Goal: Task Accomplishment & Management: Complete application form

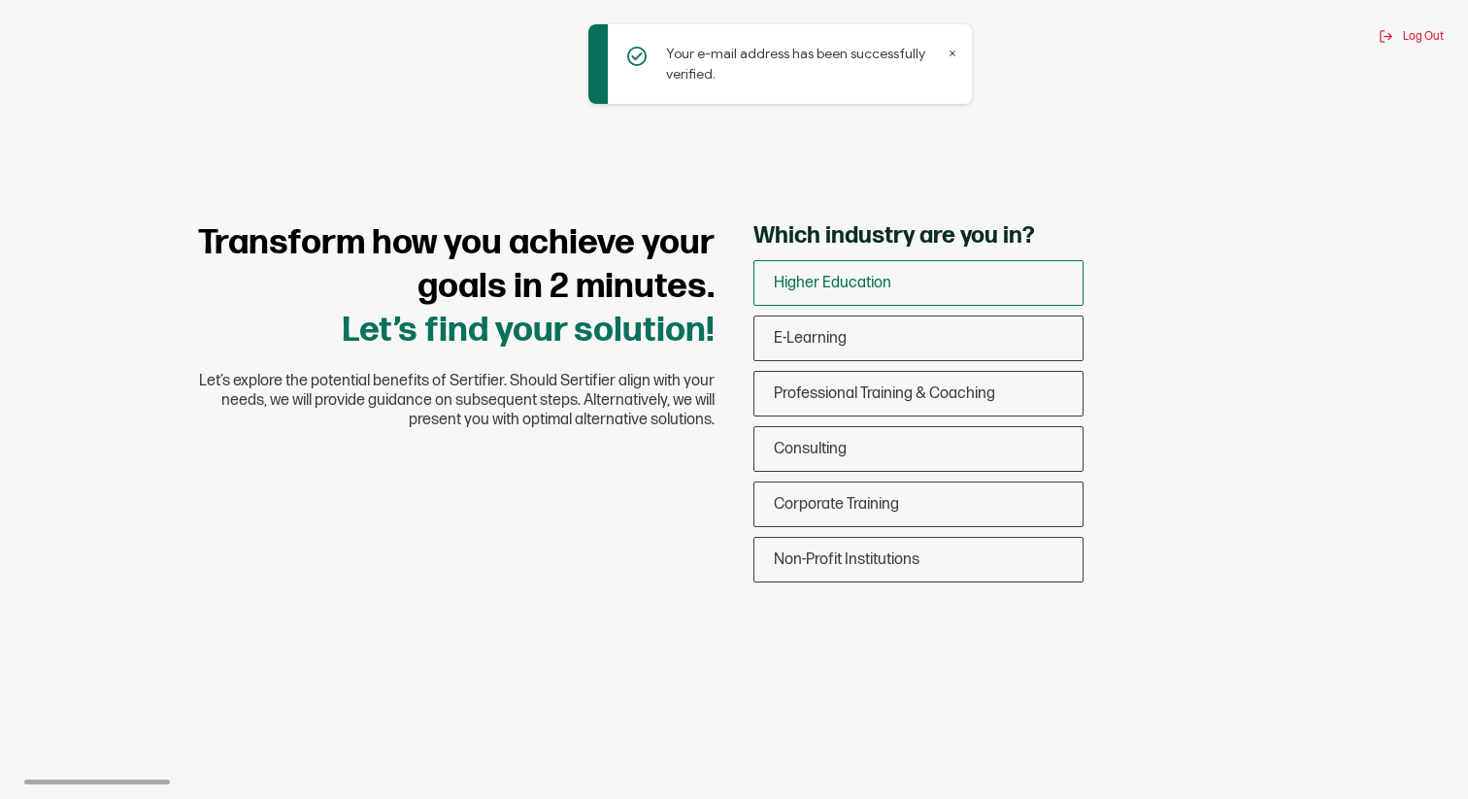
click at [984, 290] on div "Higher Education" at bounding box center [918, 283] width 328 height 46
click at [0, 0] on input "Higher Education" at bounding box center [0, 0] width 0 height 0
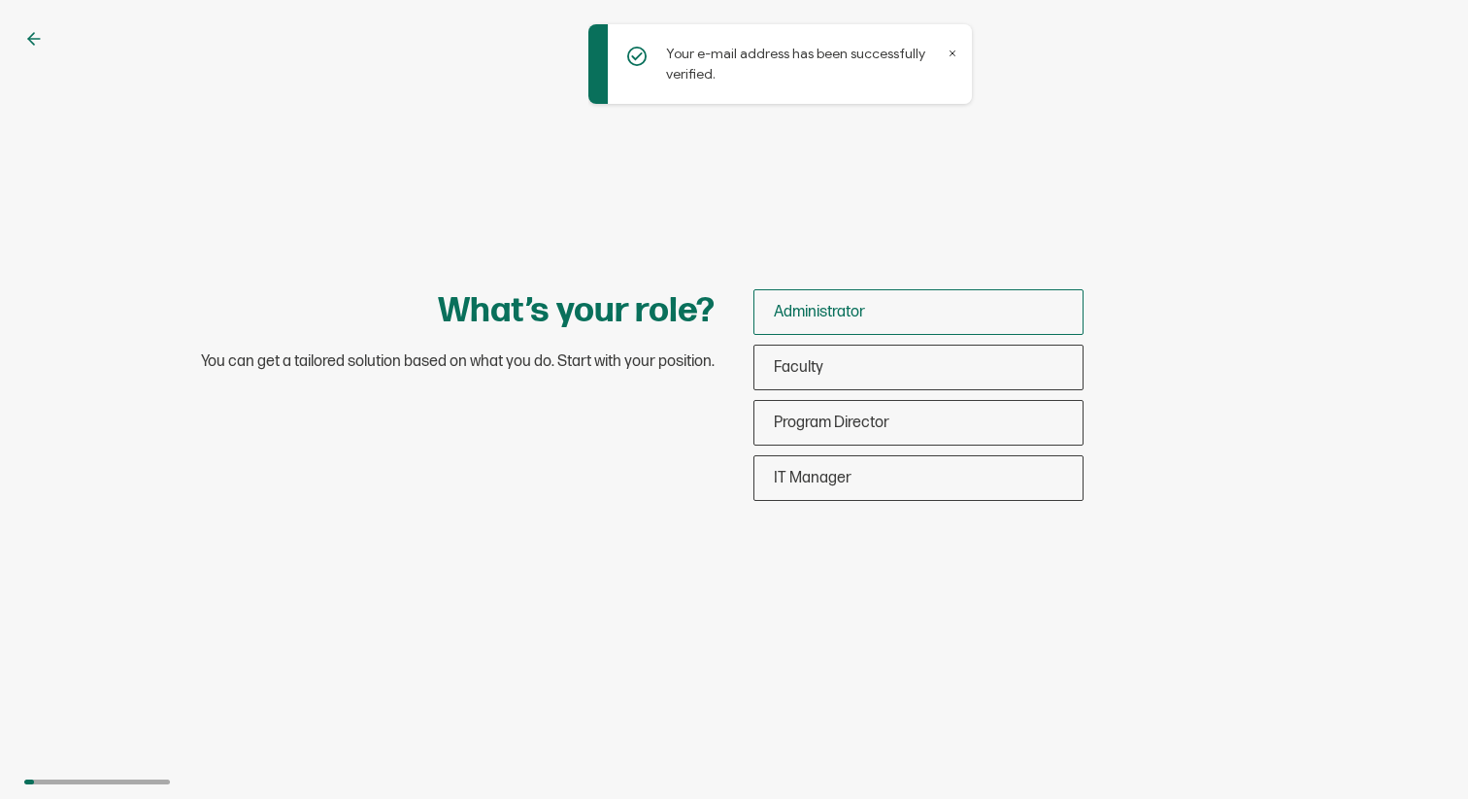
click at [906, 316] on div "Administrator" at bounding box center [918, 312] width 328 height 46
click at [0, 0] on input "Administrator" at bounding box center [0, 0] width 0 height 0
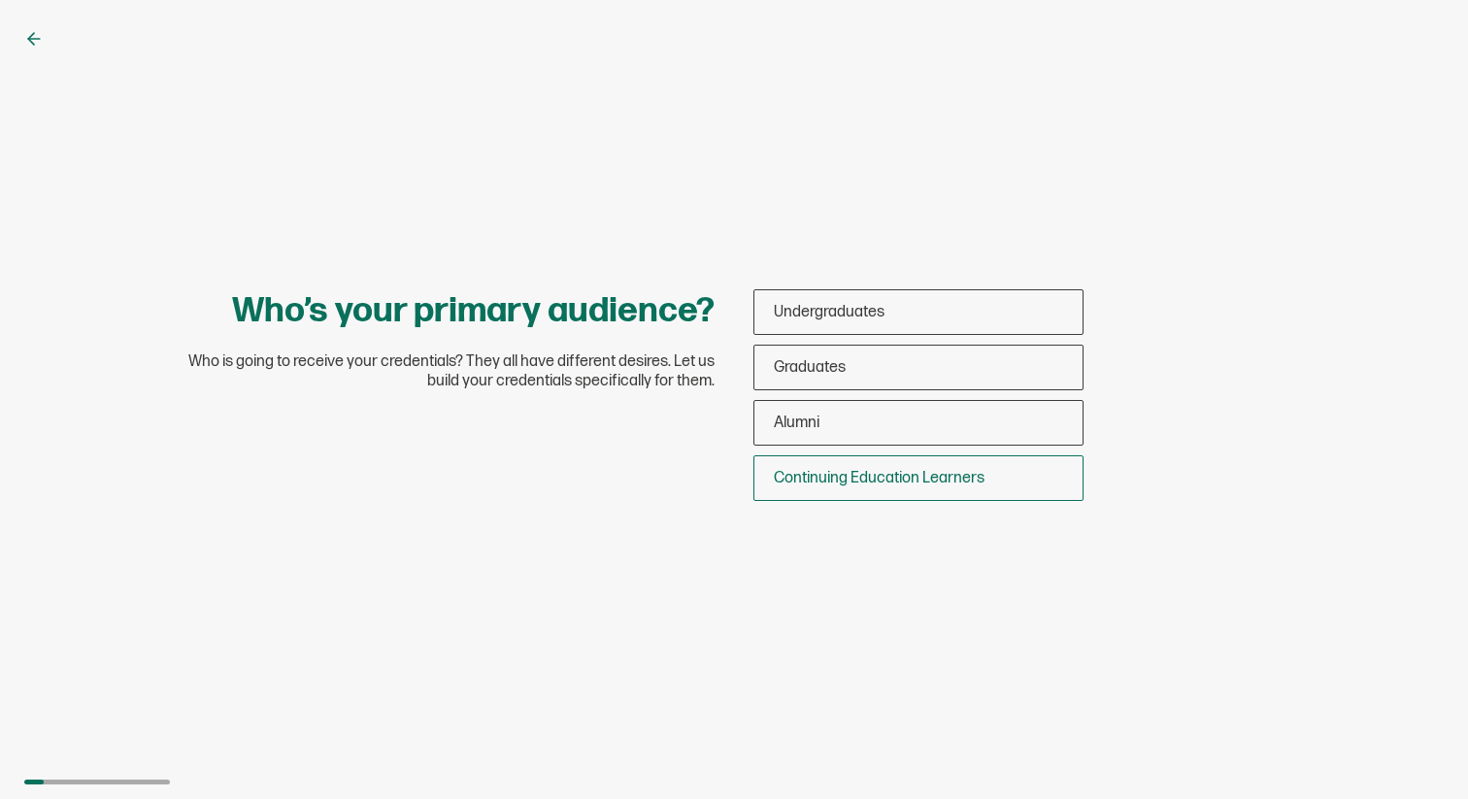
click at [895, 480] on span "Continuing Education Learners" at bounding box center [879, 478] width 211 height 18
click at [0, 0] on input "Continuing Education Learners" at bounding box center [0, 0] width 0 height 0
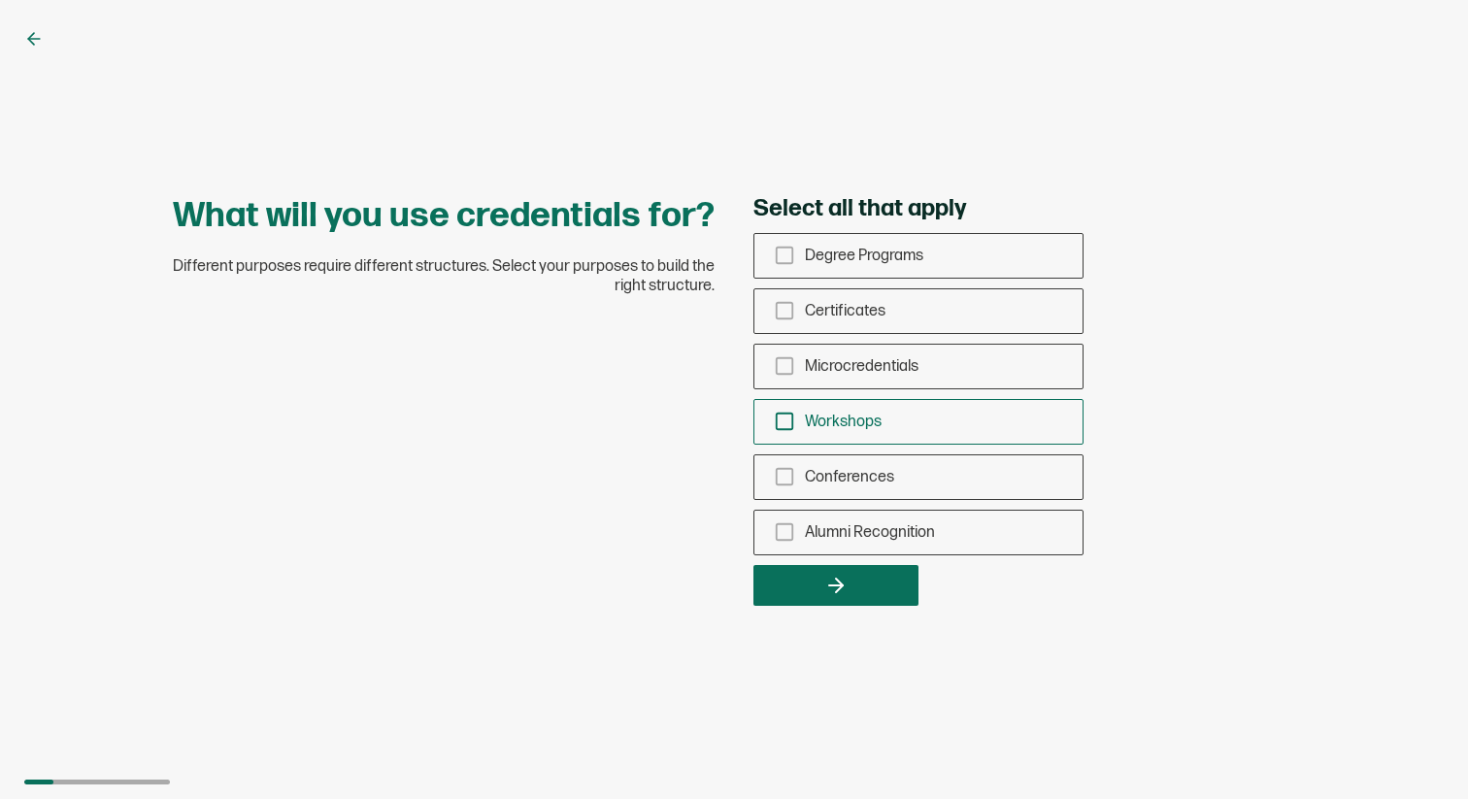
click at [784, 418] on icon "checkbox-group" at bounding box center [784, 421] width 21 height 21
click at [0, 0] on input "Workshops" at bounding box center [0, 0] width 0 height 0
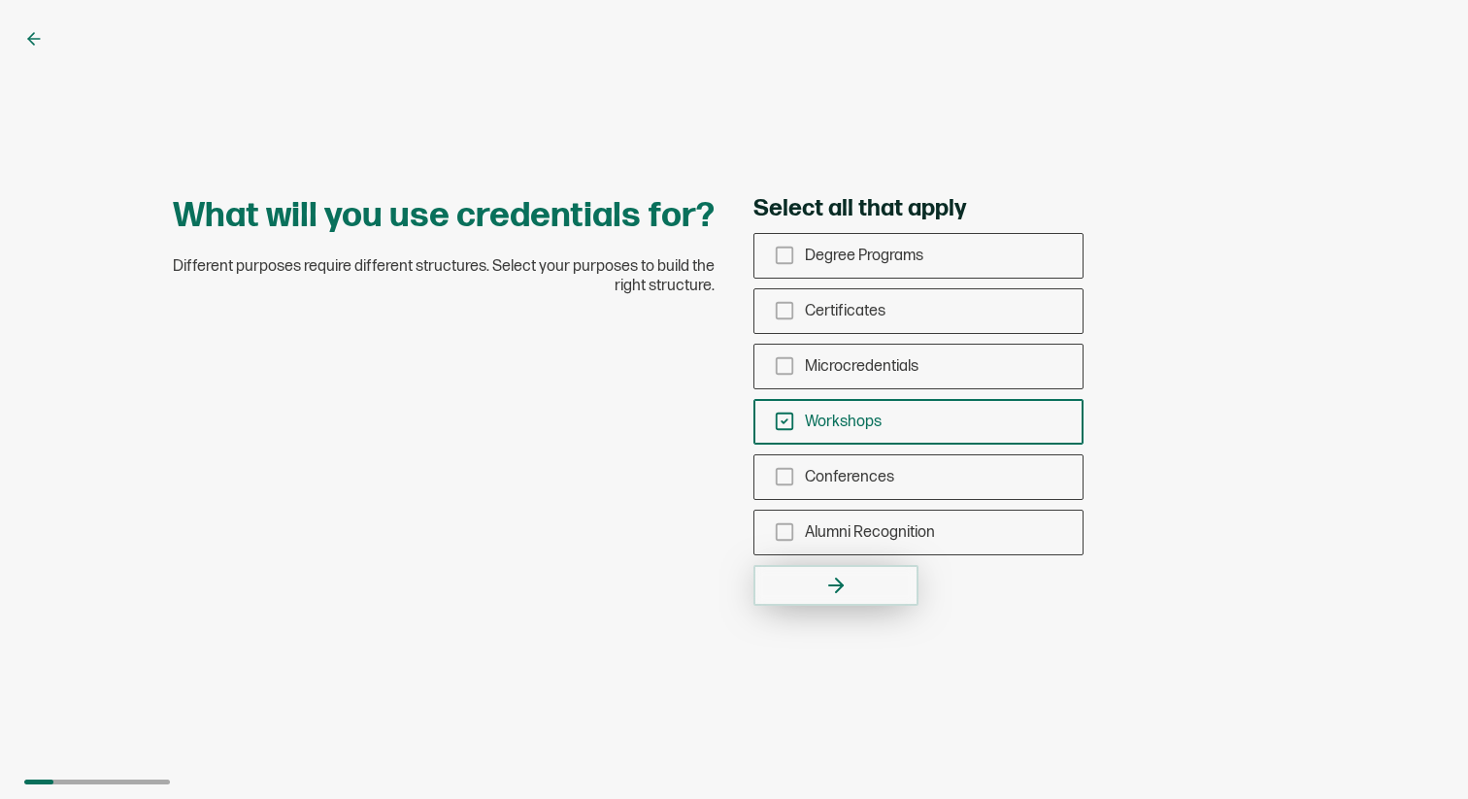
click at [836, 586] on icon "button" at bounding box center [835, 585] width 23 height 23
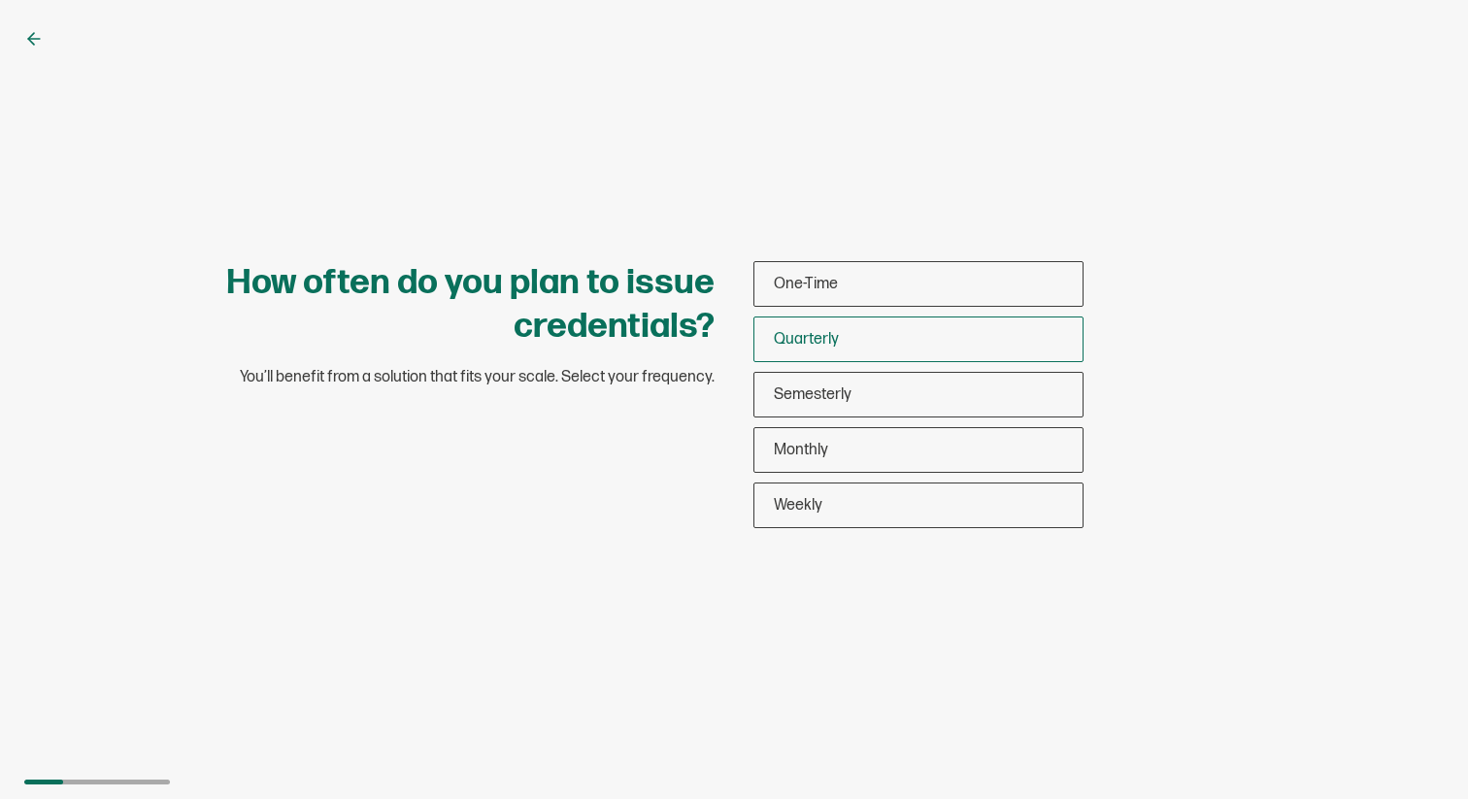
click at [878, 332] on div "Quarterly" at bounding box center [918, 339] width 328 height 46
click at [0, 0] on input "Quarterly" at bounding box center [0, 0] width 0 height 0
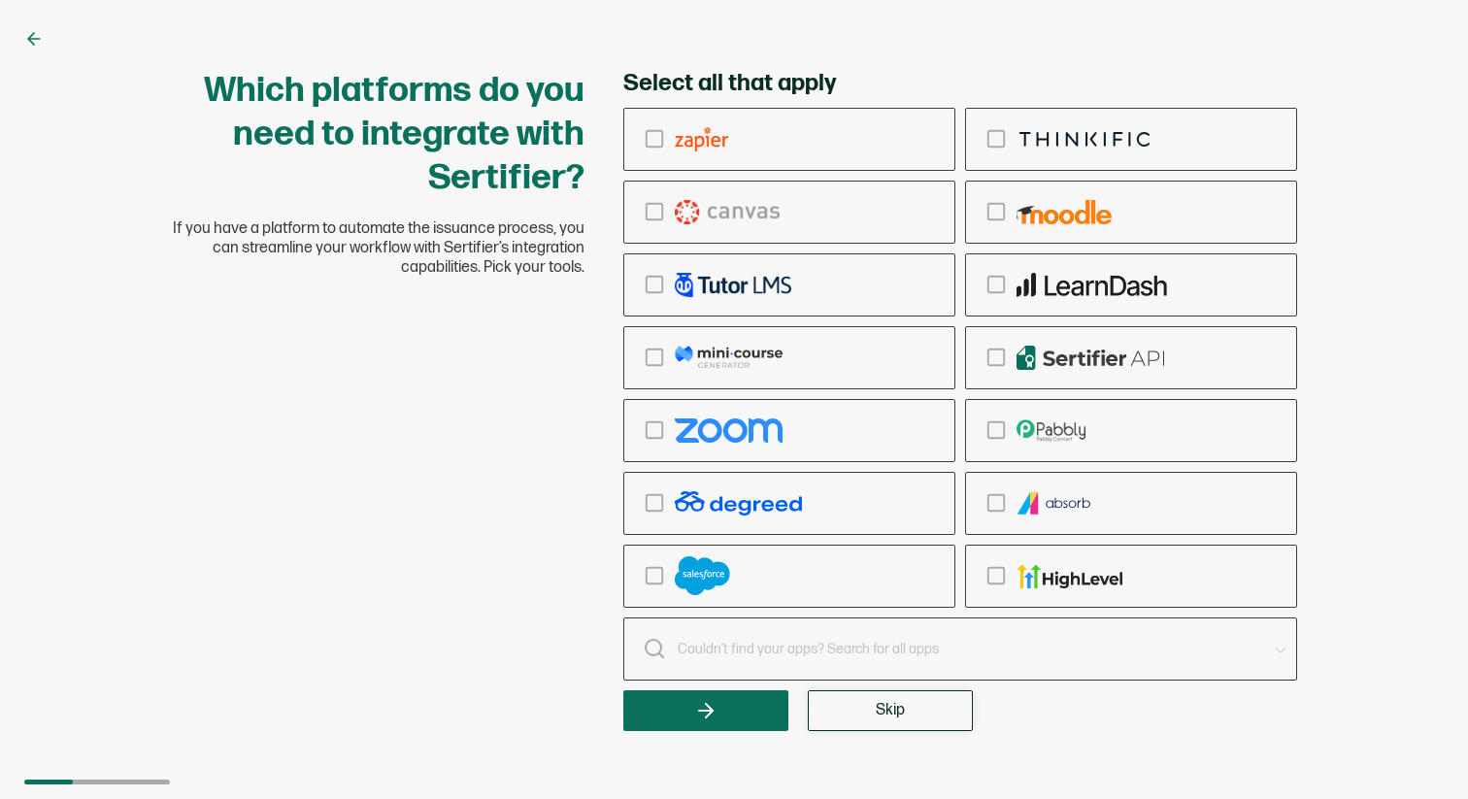
click at [886, 714] on span "Skip" at bounding box center [890, 711] width 29 height 16
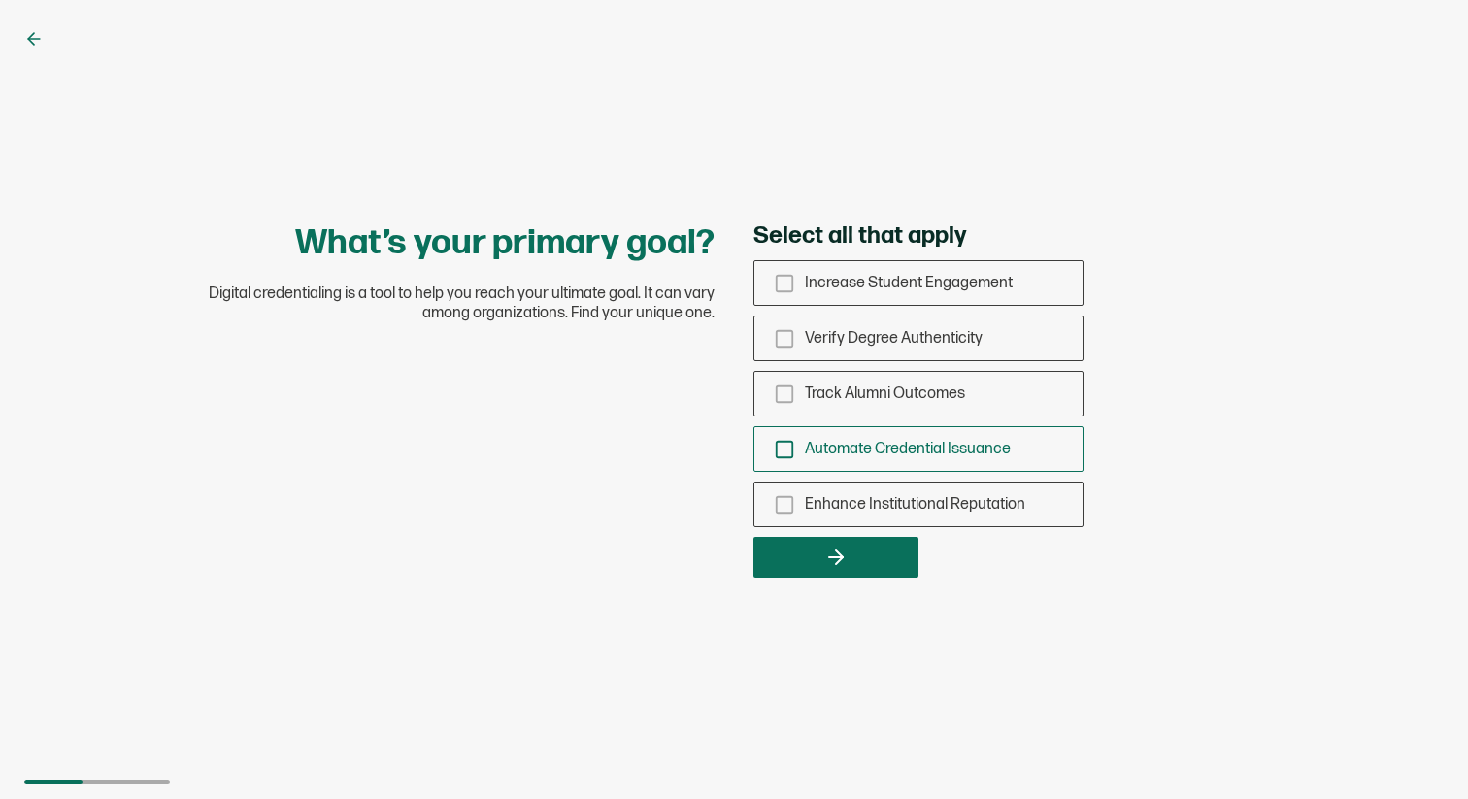
click at [777, 450] on rect "checkbox-group" at bounding box center [785, 449] width 17 height 17
click at [0, 0] on input "Automate Credential Issuance" at bounding box center [0, 0] width 0 height 0
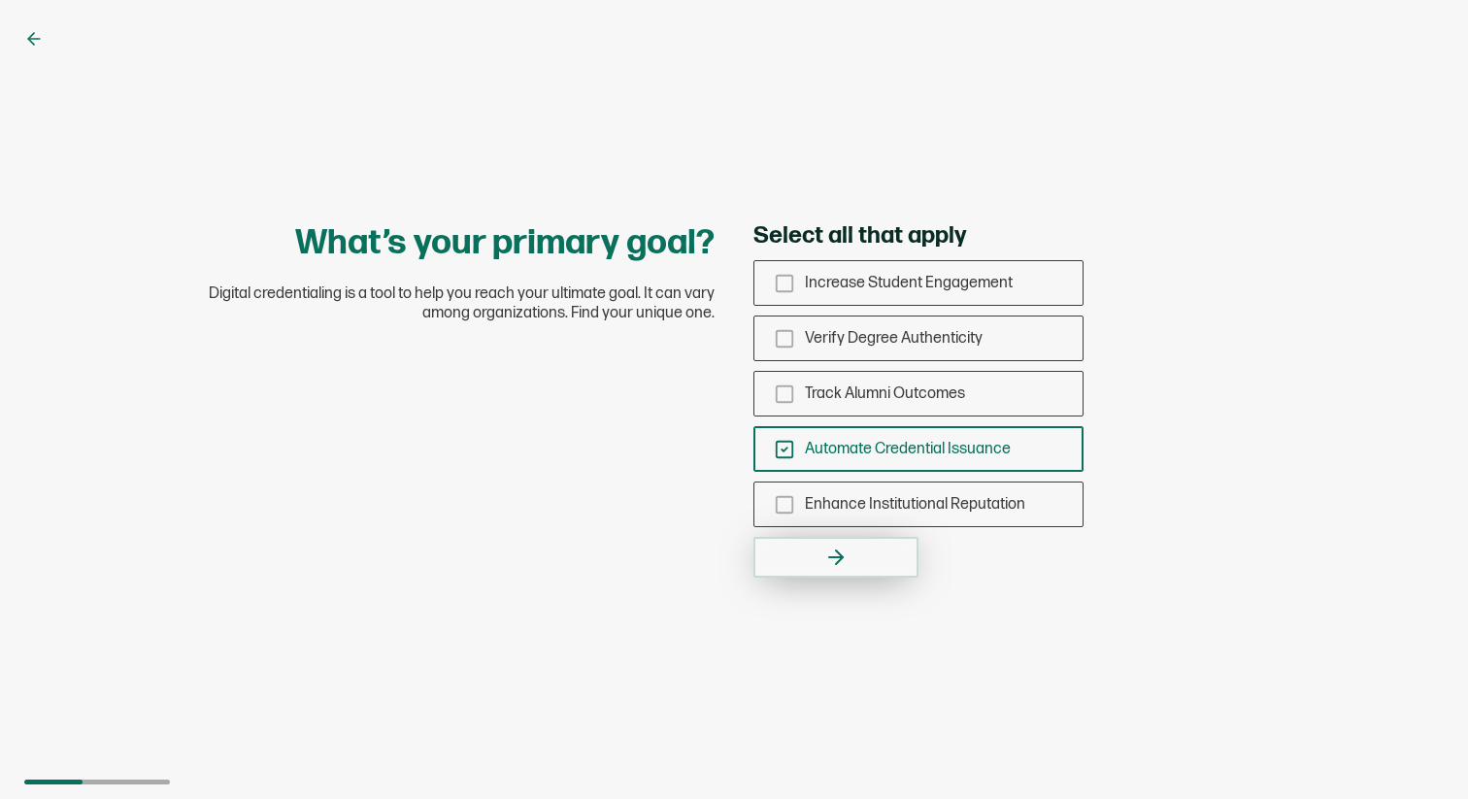
click at [832, 550] on icon "button" at bounding box center [835, 557] width 23 height 23
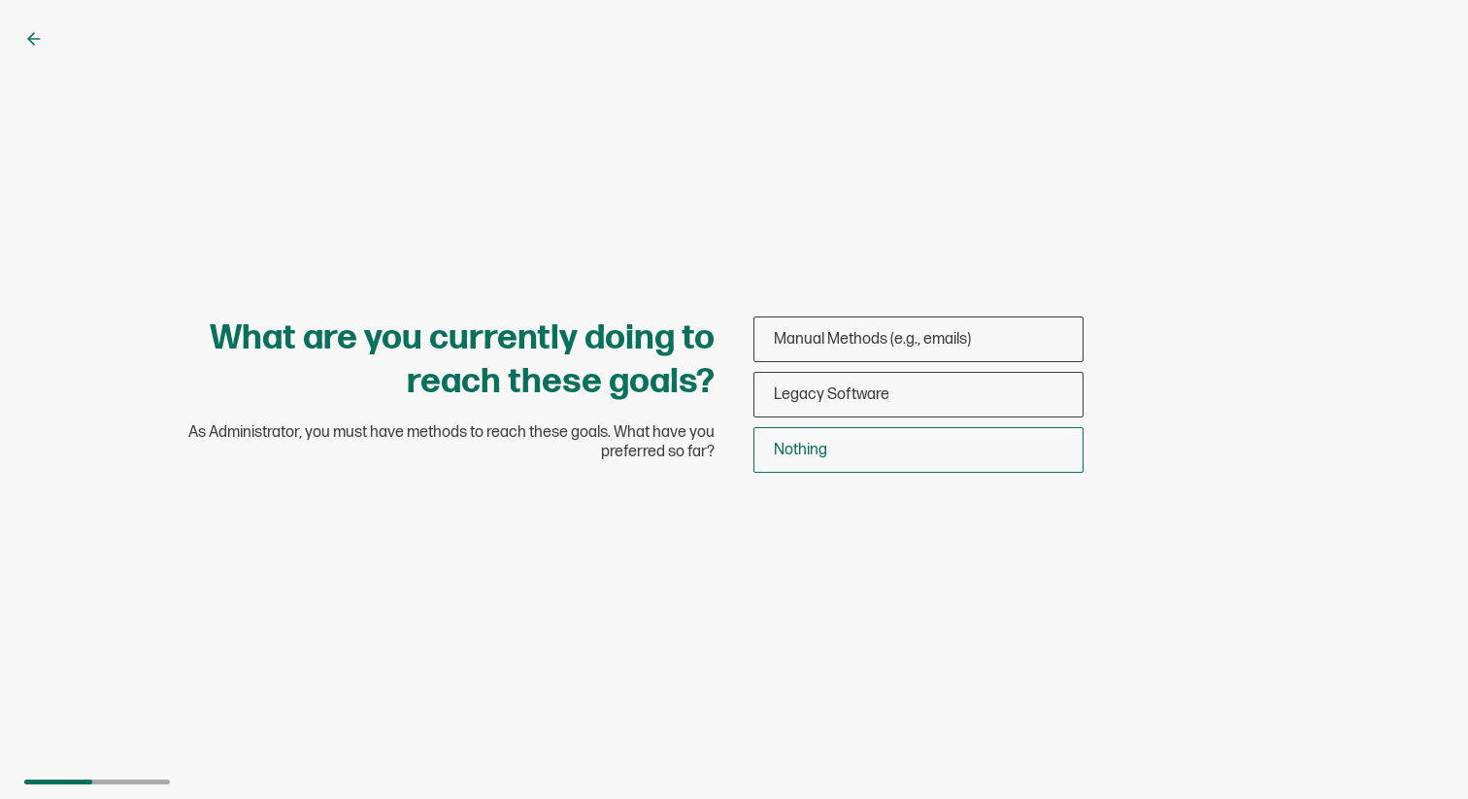
click at [818, 452] on span "Nothing" at bounding box center [800, 450] width 53 height 18
click at [0, 0] on input "Nothing" at bounding box center [0, 0] width 0 height 0
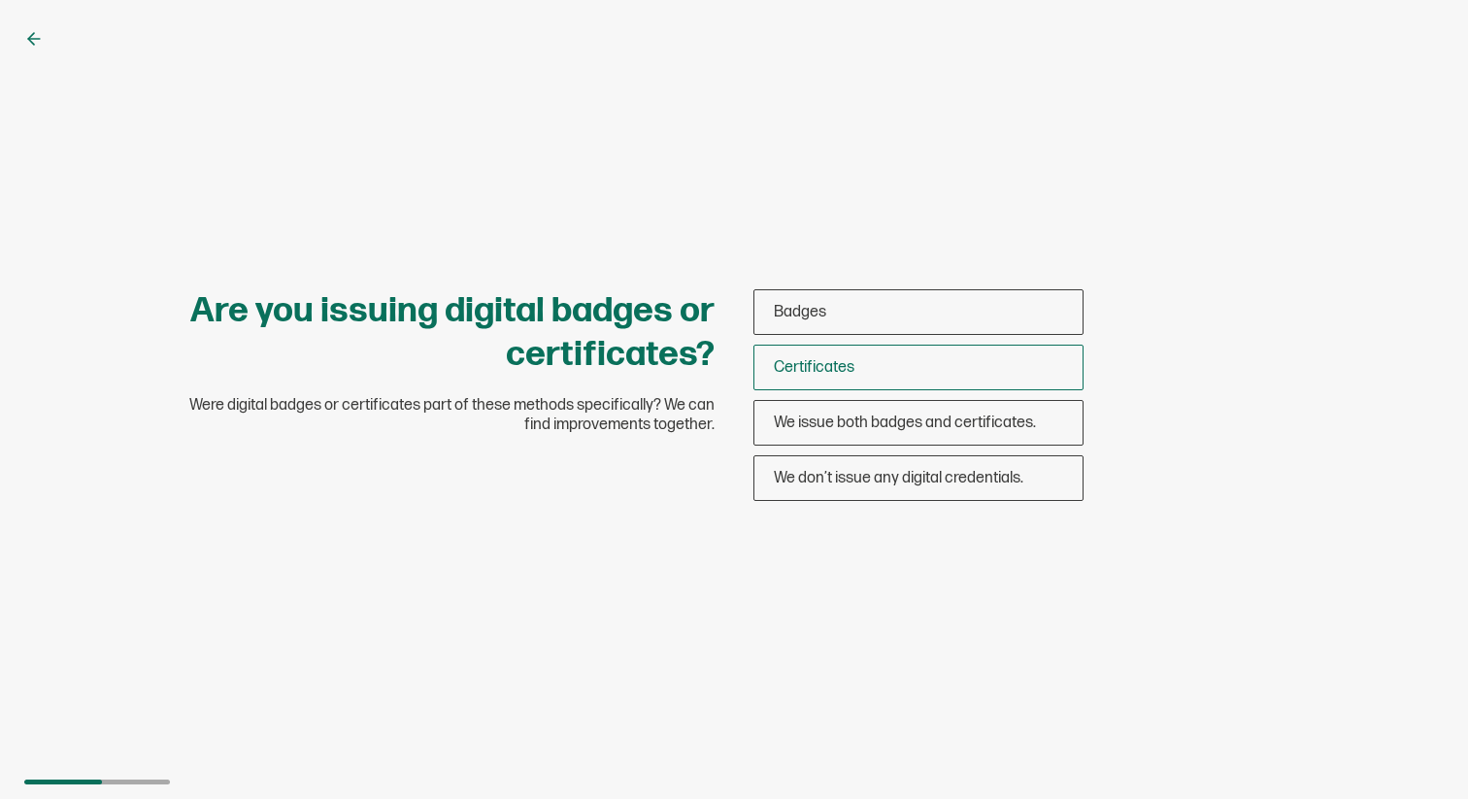
click at [845, 350] on div "Certificates" at bounding box center [918, 368] width 328 height 46
click at [0, 0] on input "Certificates" at bounding box center [0, 0] width 0 height 0
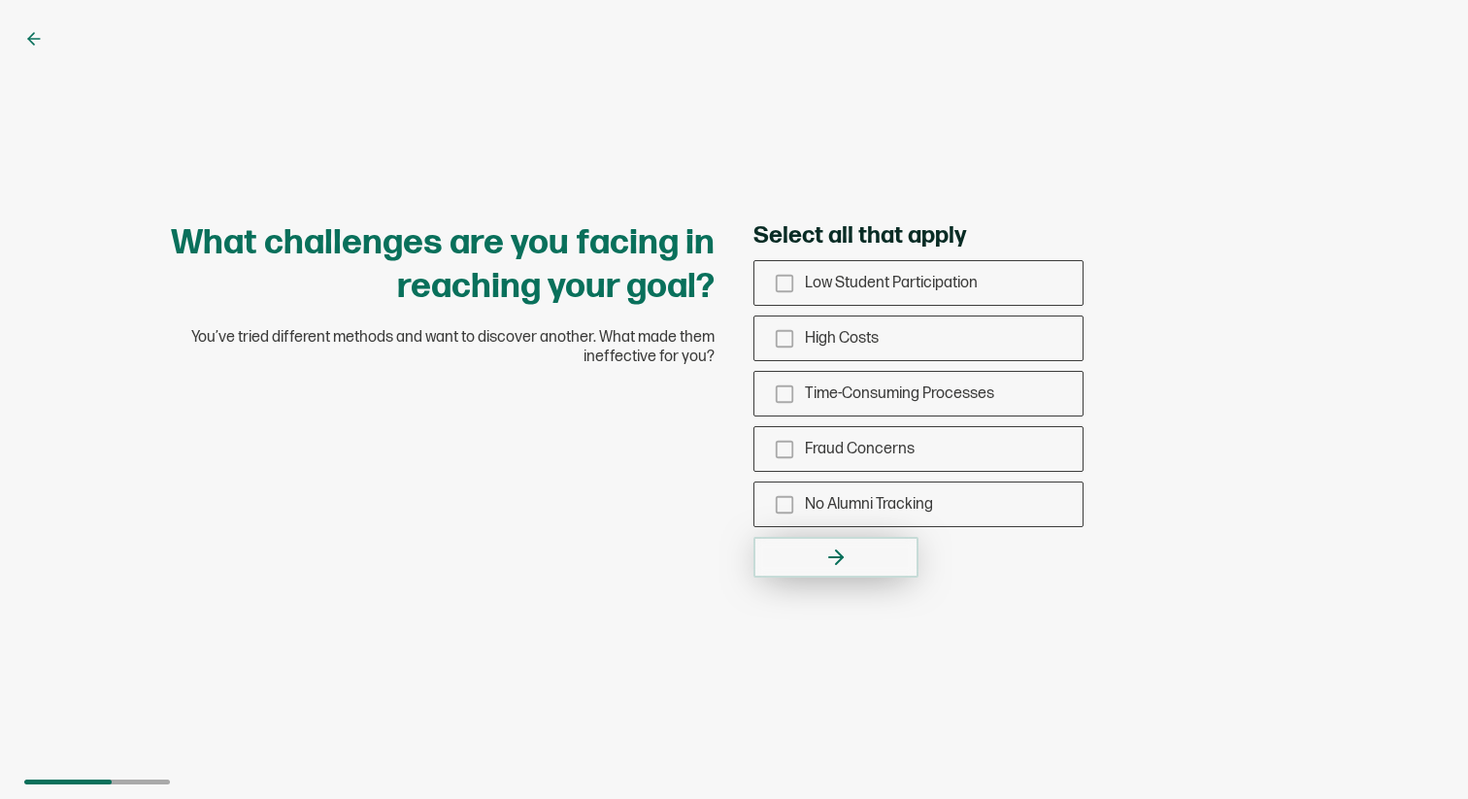
click at [788, 559] on button "button" at bounding box center [835, 557] width 165 height 41
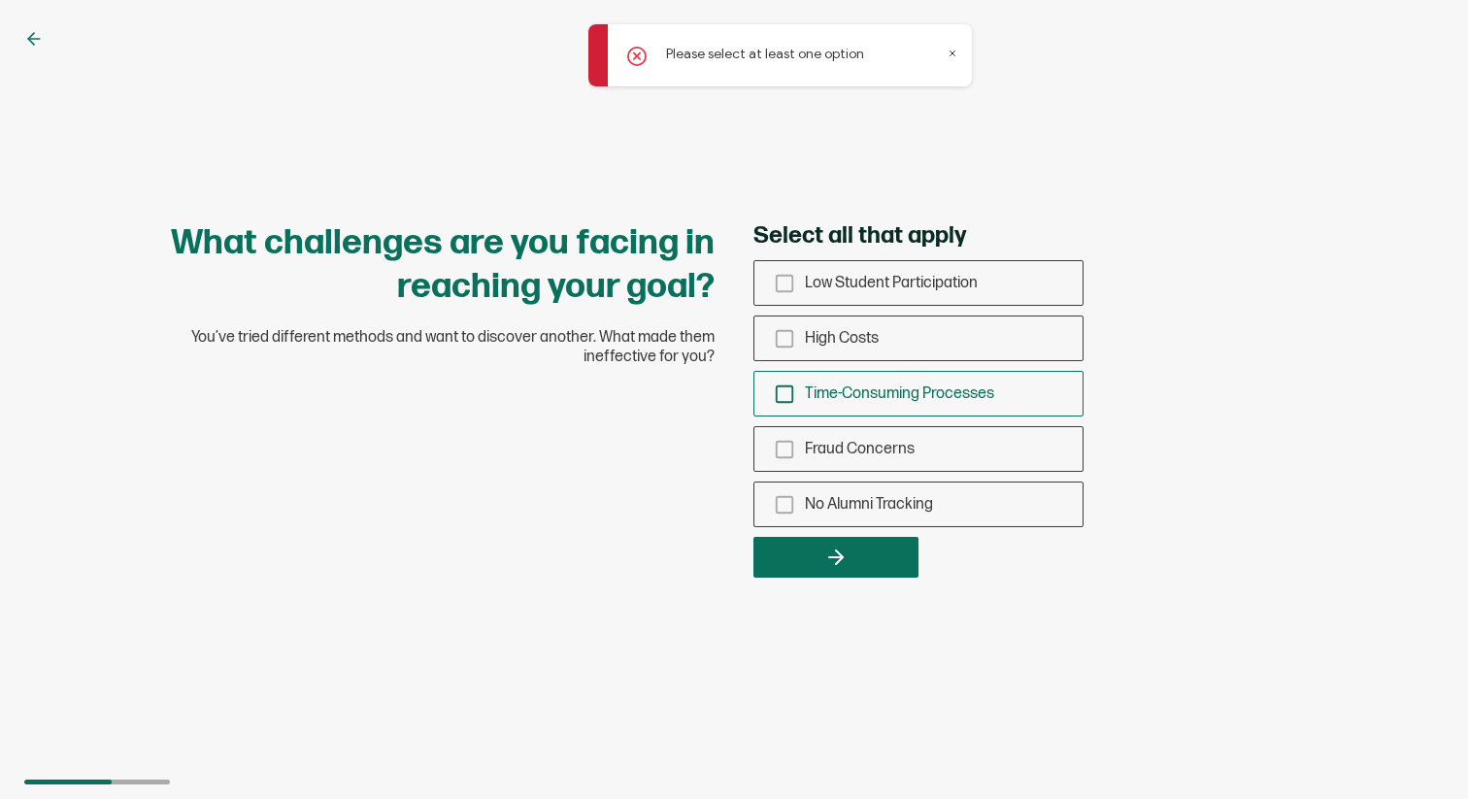
click at [781, 399] on icon "checkbox-group" at bounding box center [784, 393] width 21 height 21
click at [0, 0] on input "Time-Consuming Processes" at bounding box center [0, 0] width 0 height 0
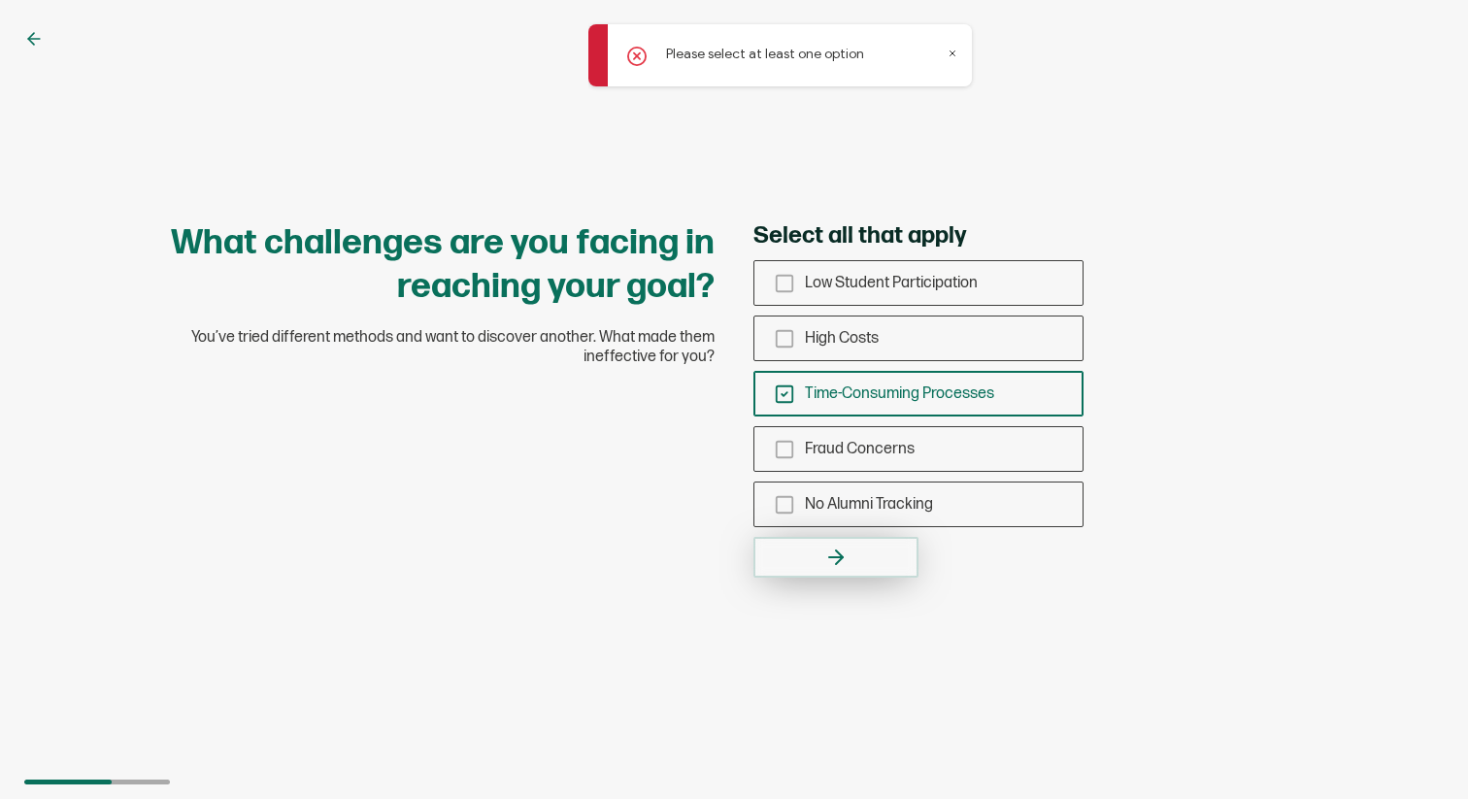
click at [801, 557] on button "button" at bounding box center [835, 557] width 165 height 41
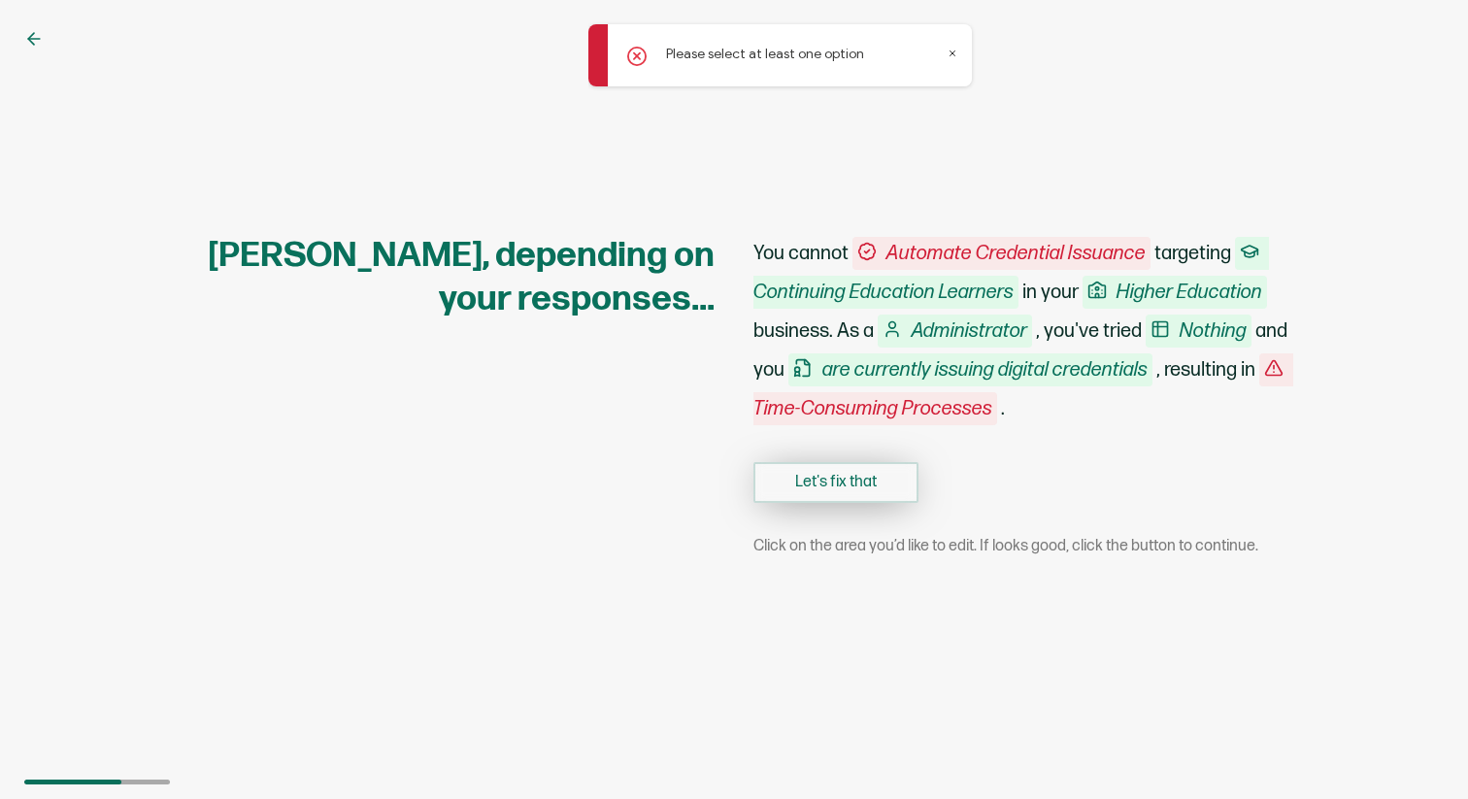
click at [819, 483] on button "Let's fix that" at bounding box center [835, 482] width 165 height 41
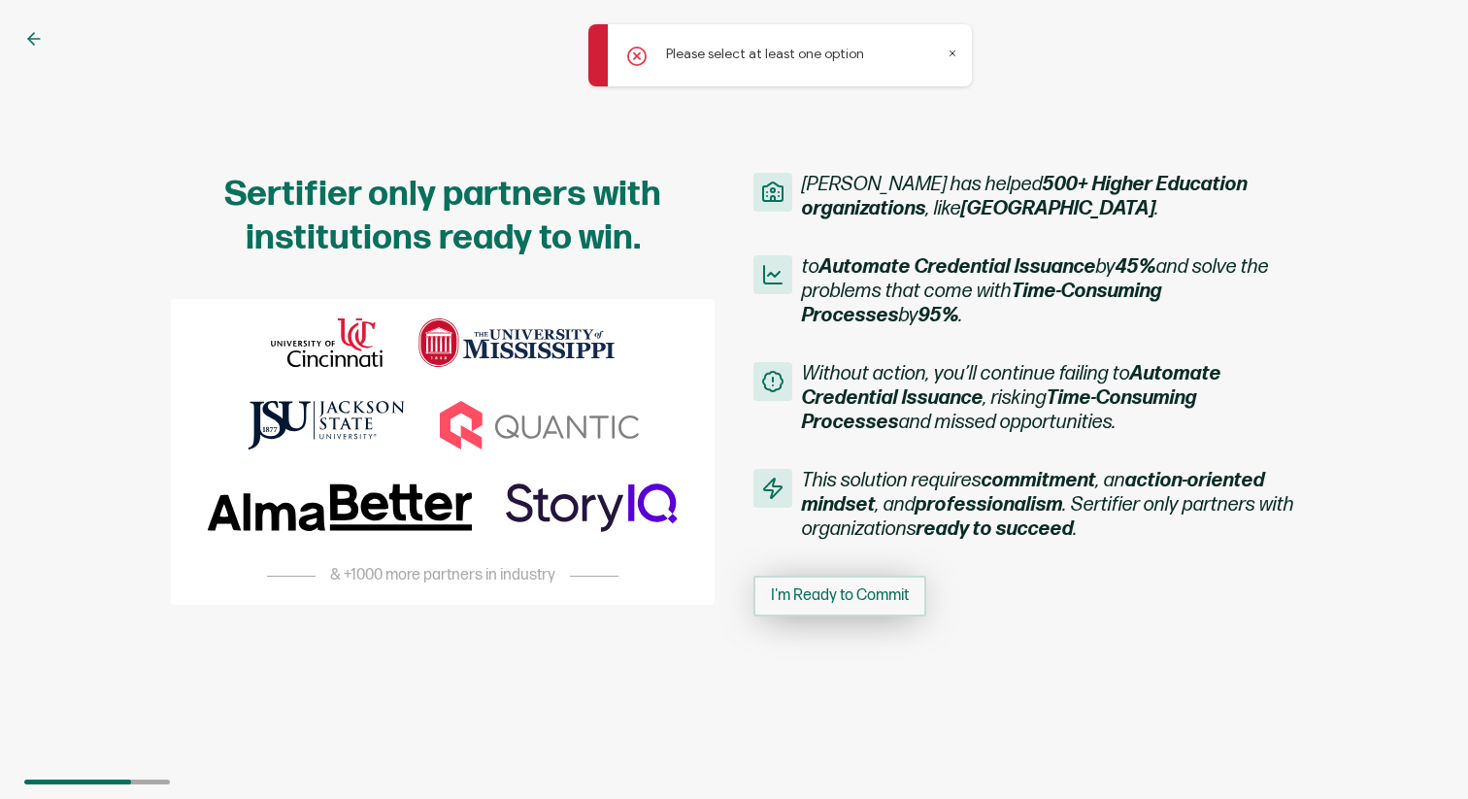
click at [830, 597] on span "I'm Ready to Commit" at bounding box center [840, 596] width 138 height 16
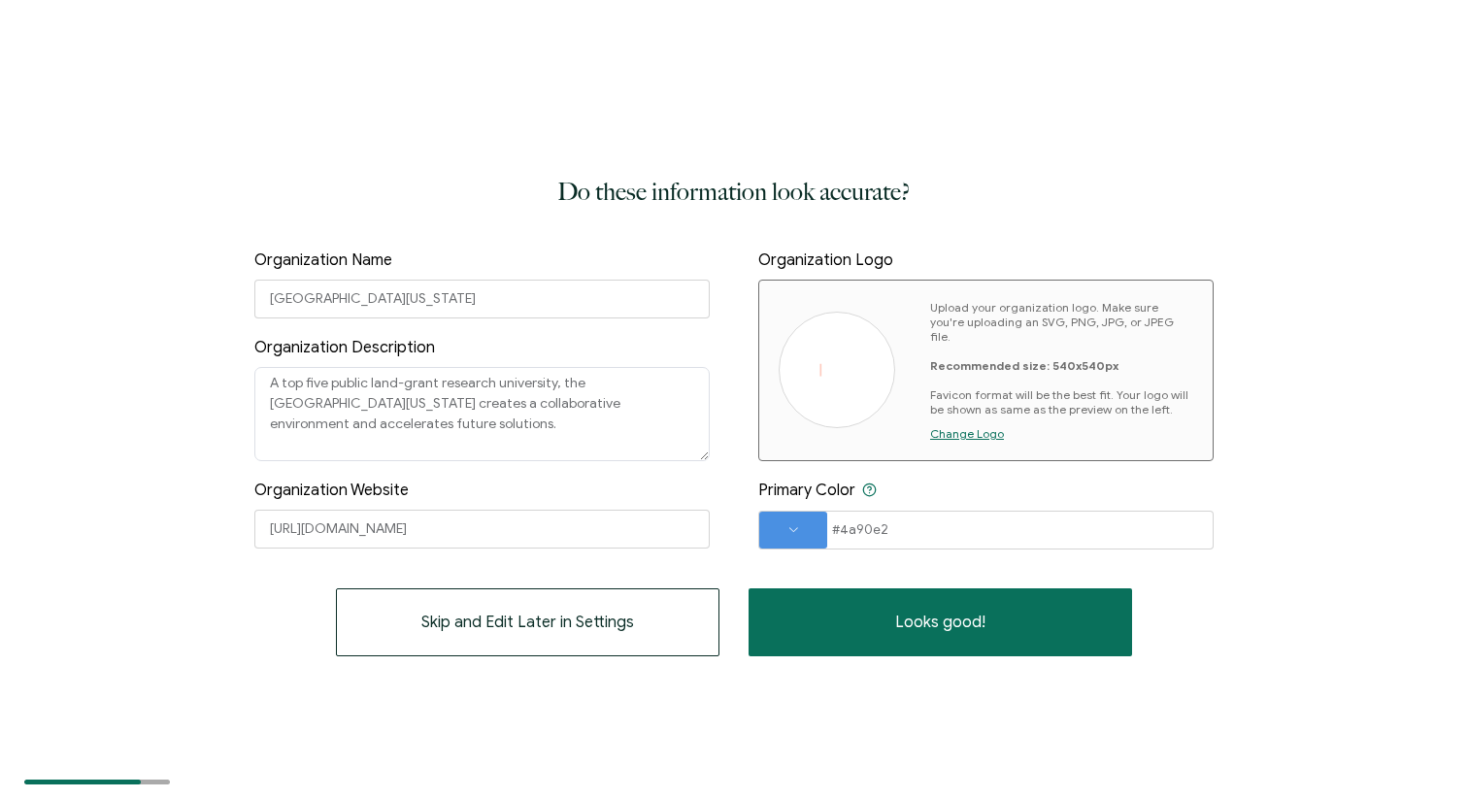
click at [826, 353] on div at bounding box center [837, 370] width 117 height 117
click at [853, 363] on img at bounding box center [837, 370] width 78 height 15
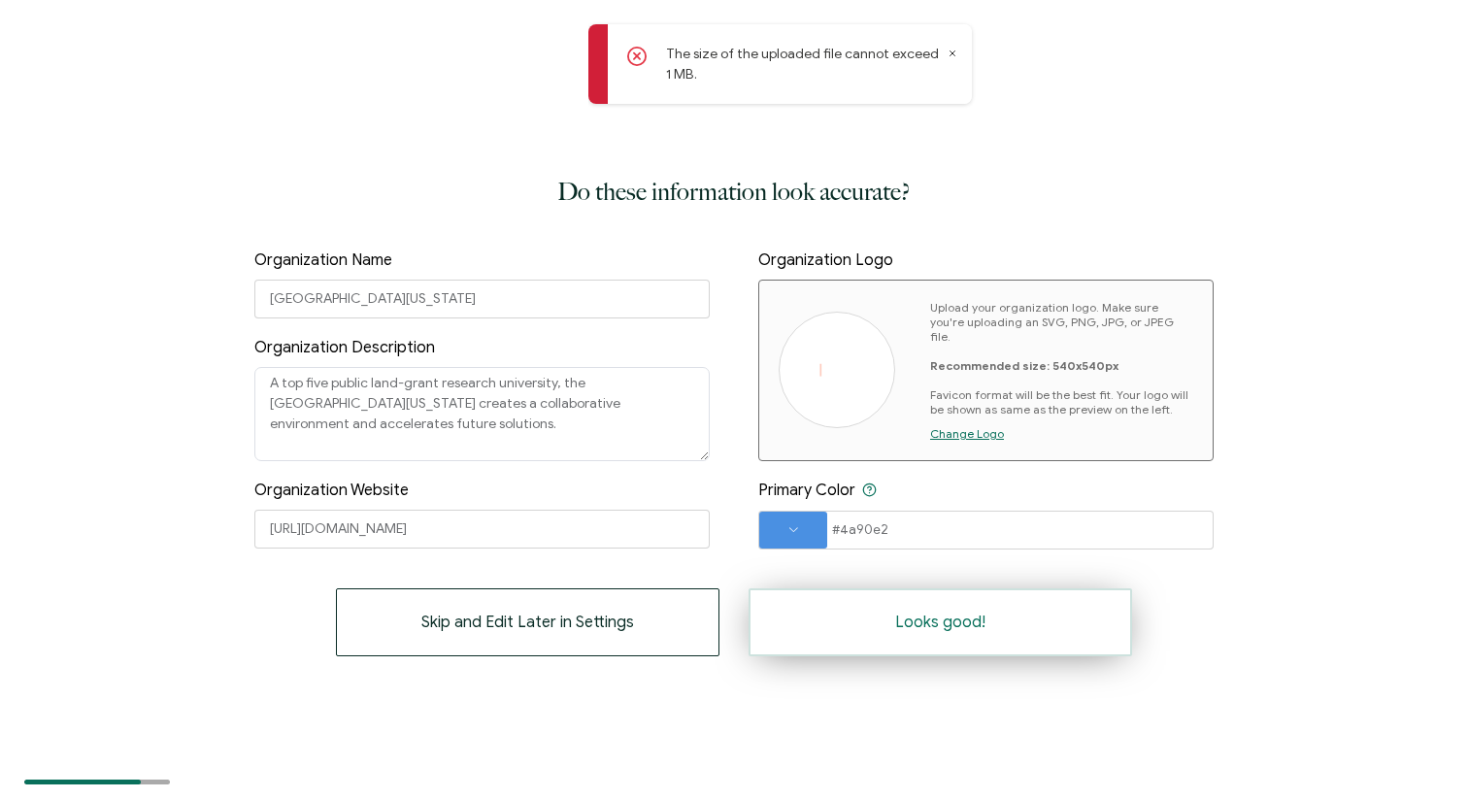
click at [1024, 626] on button "Looks good!" at bounding box center [940, 622] width 383 height 68
